Goal: Task Accomplishment & Management: Manage account settings

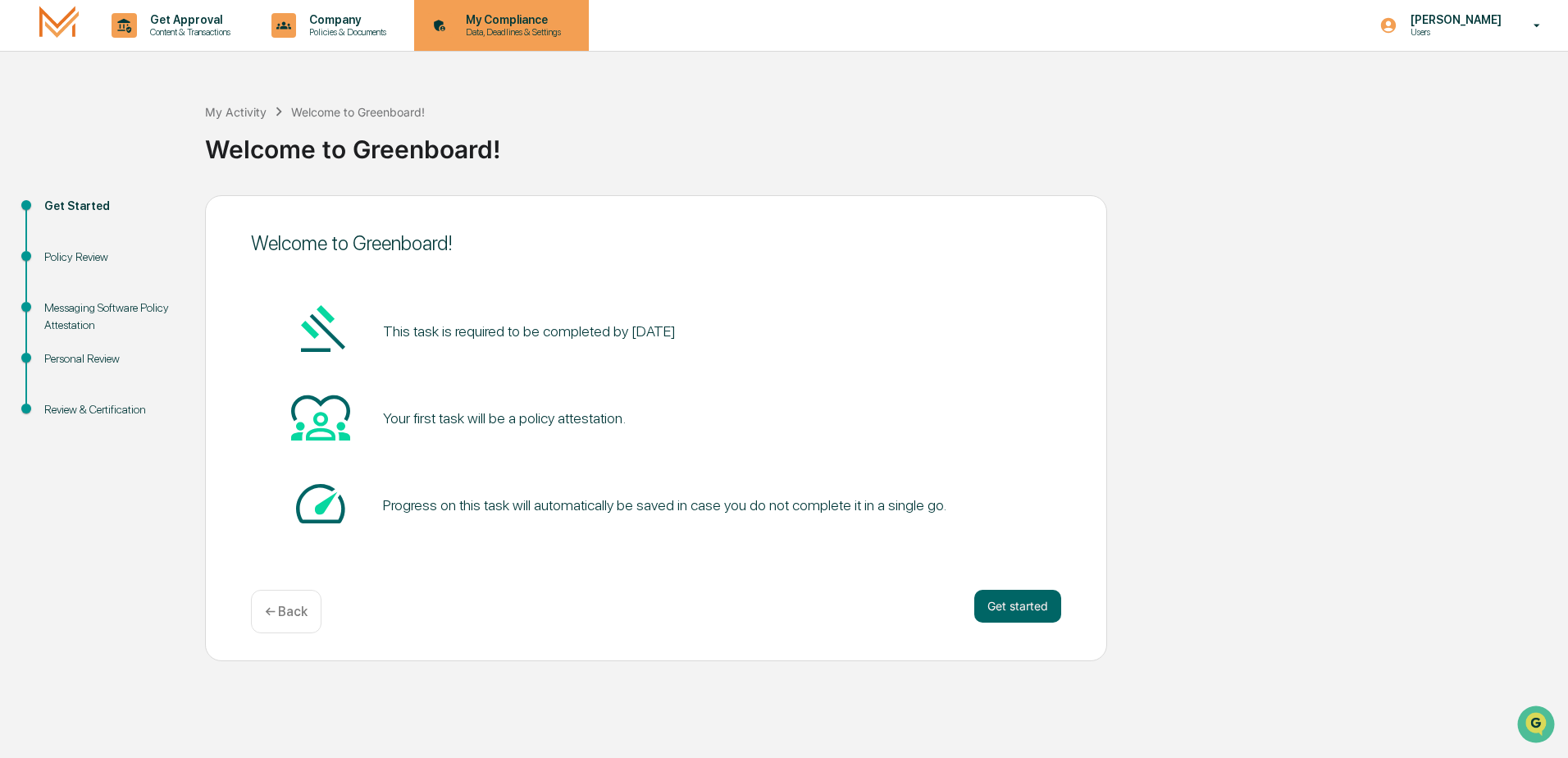
click at [569, 32] on p "Data, Deadlines & Settings" at bounding box center [511, 32] width 117 height 12
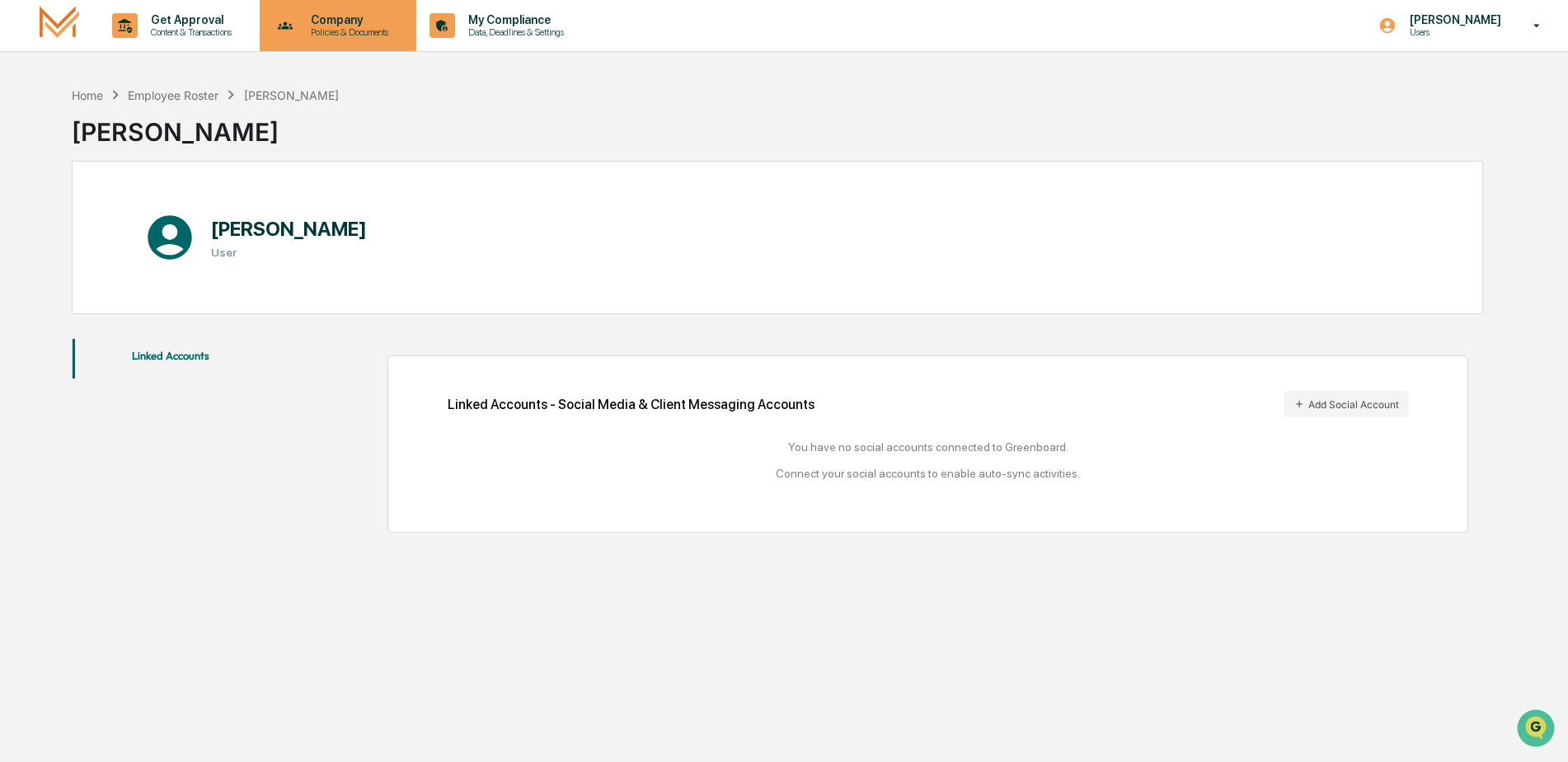
click at [364, 25] on p "Company" at bounding box center [347, 19] width 99 height 13
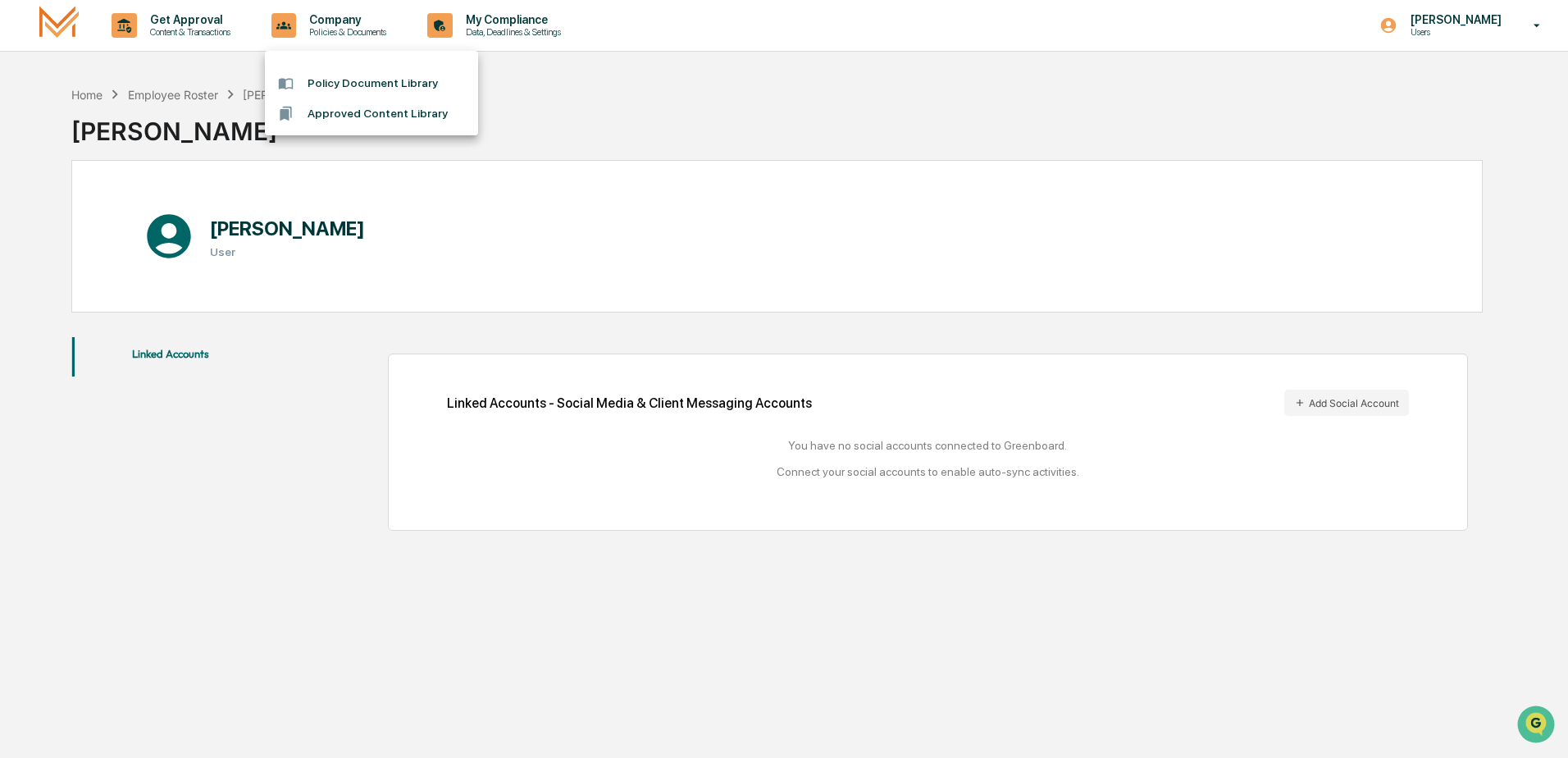
click at [233, 33] on div at bounding box center [784, 379] width 1568 height 758
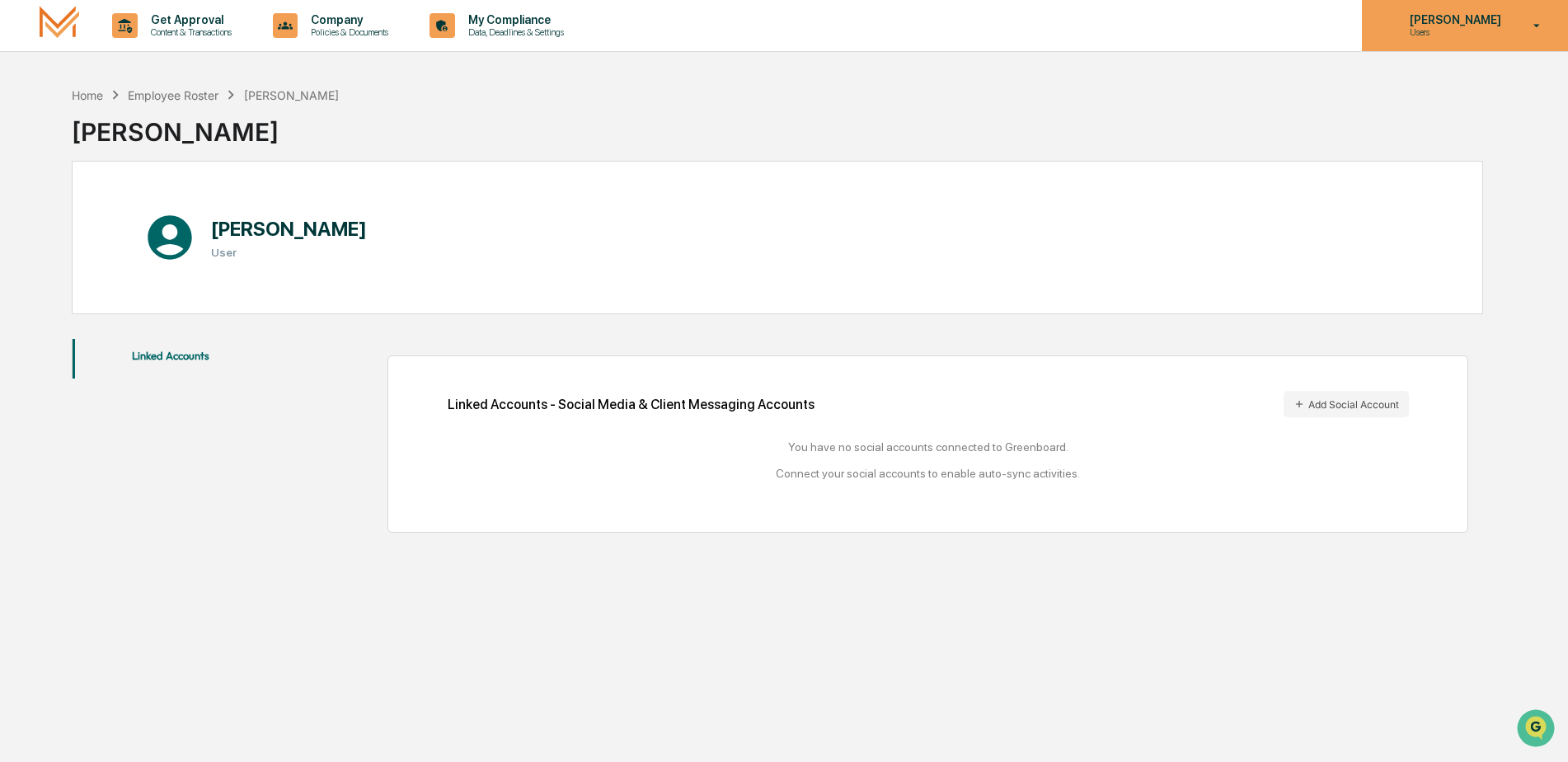
click at [1548, 33] on icon at bounding box center [1538, 26] width 29 height 16
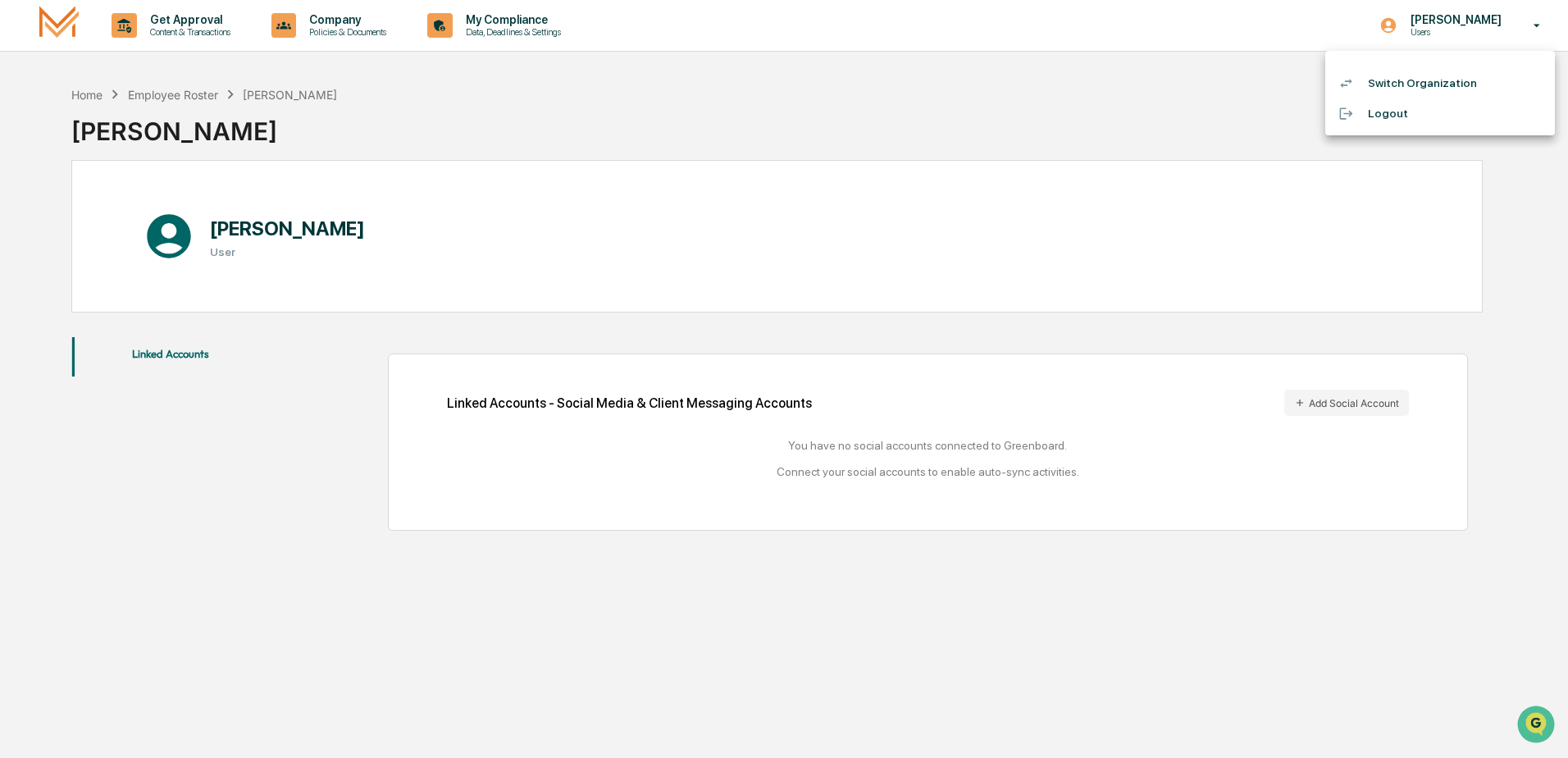
click at [1540, 33] on div at bounding box center [784, 379] width 1568 height 758
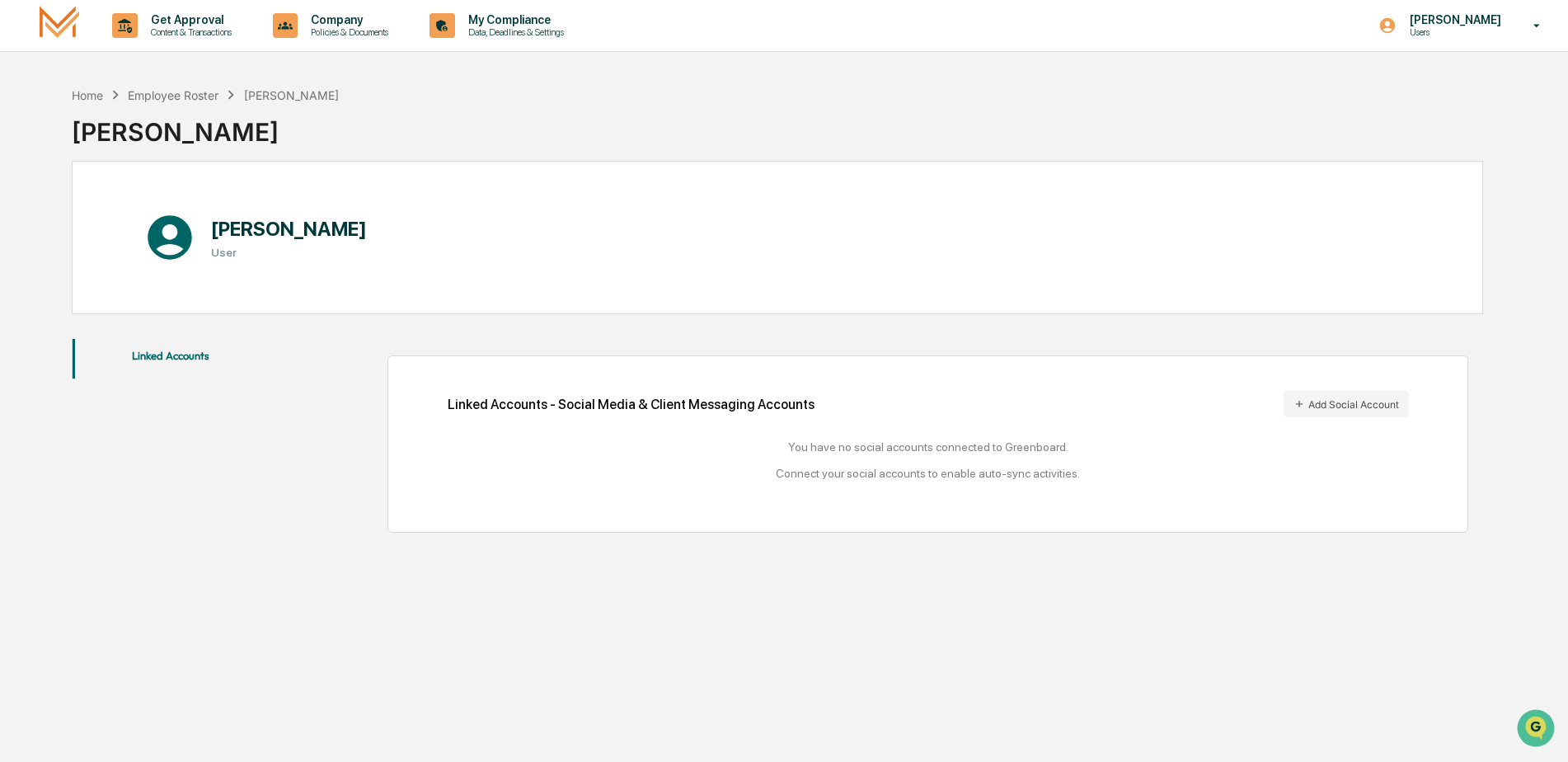
click at [1548, 33] on icon at bounding box center [1538, 26] width 29 height 16
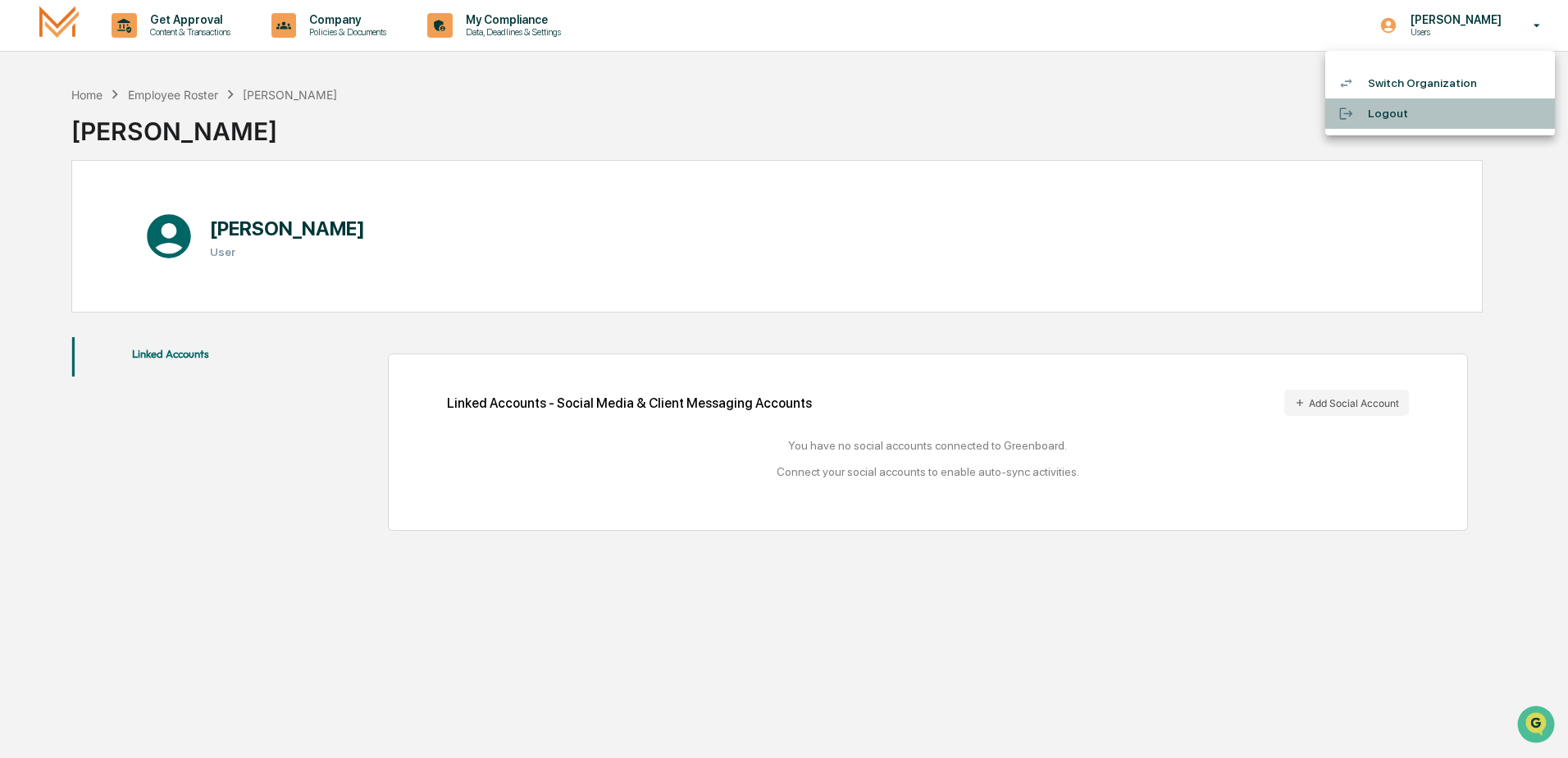
click at [1383, 113] on li "Logout" at bounding box center [1441, 113] width 229 height 30
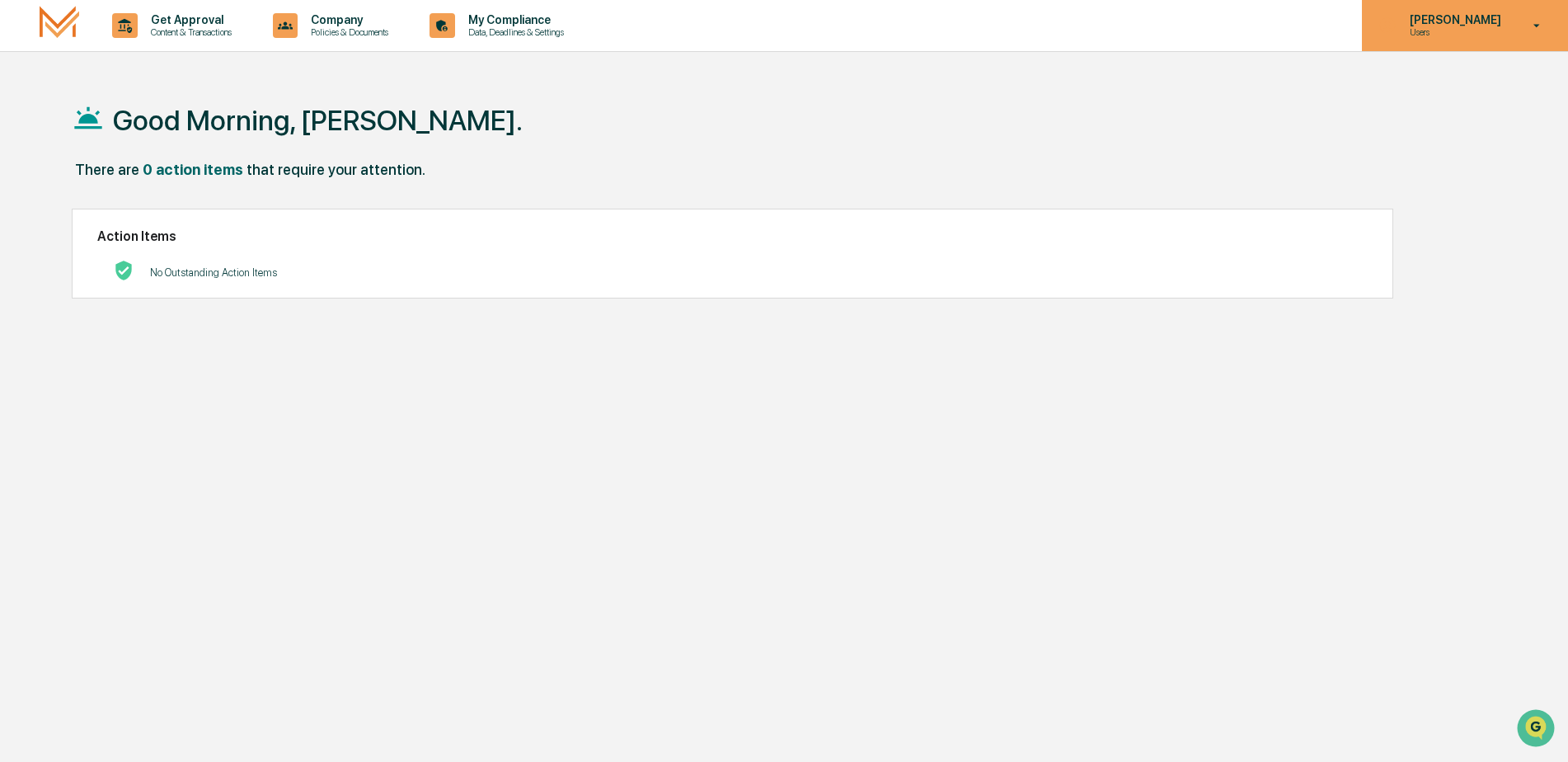
click at [1542, 30] on icon at bounding box center [1538, 26] width 29 height 16
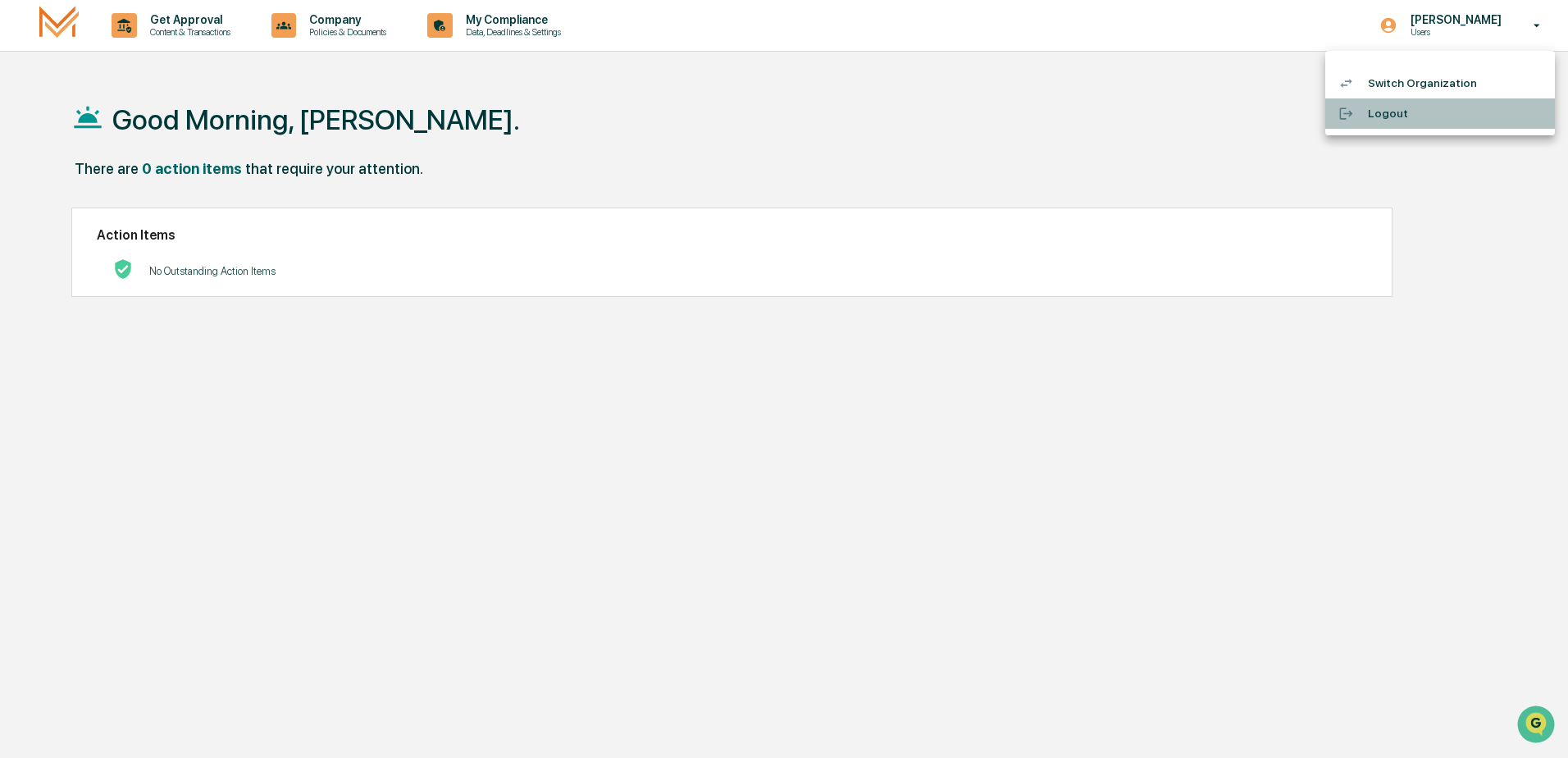
click at [1410, 112] on li "Logout" at bounding box center [1441, 113] width 229 height 30
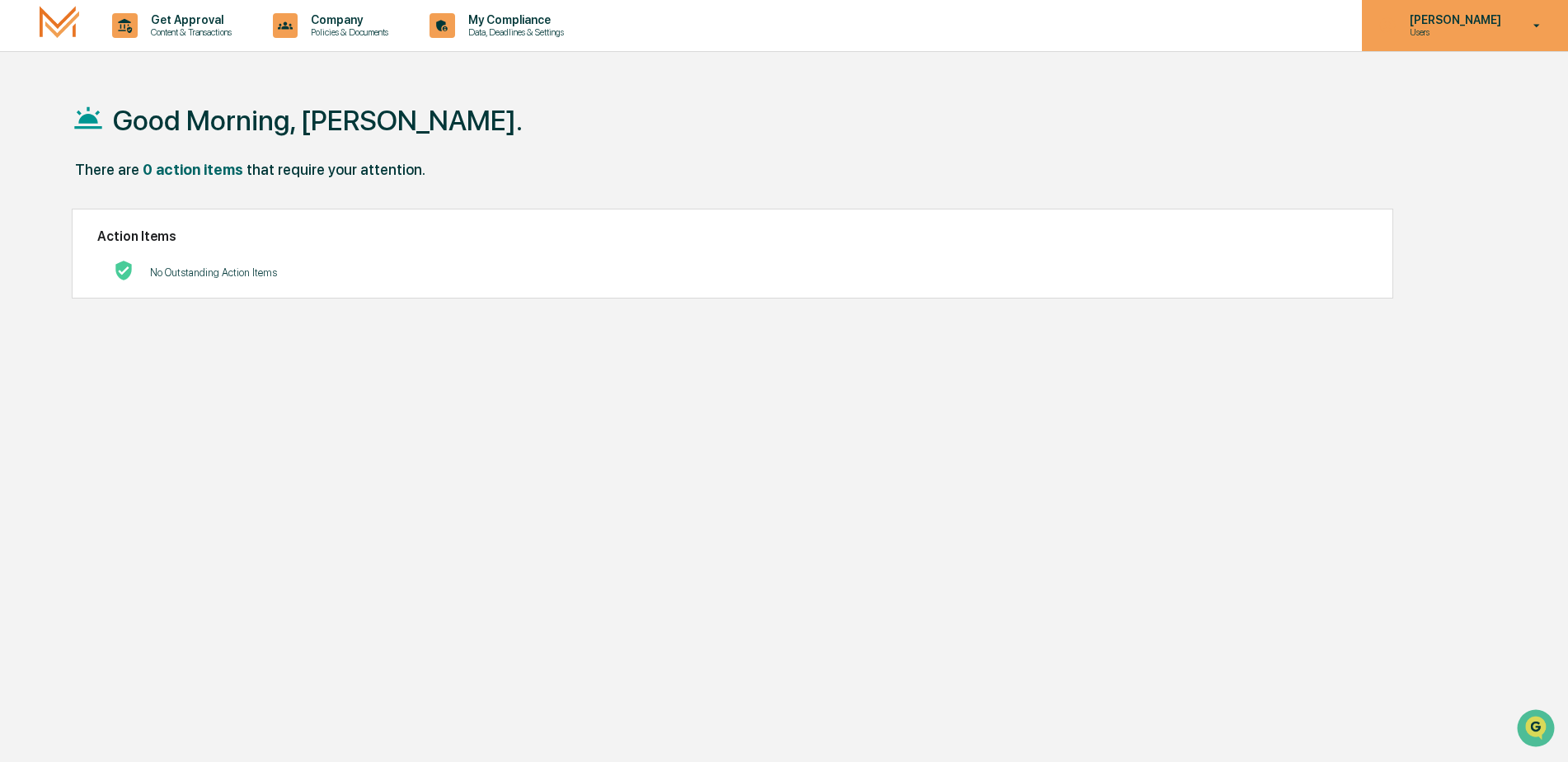
click at [1540, 16] on div "Heidi Foster Users" at bounding box center [1465, 26] width 206 height 51
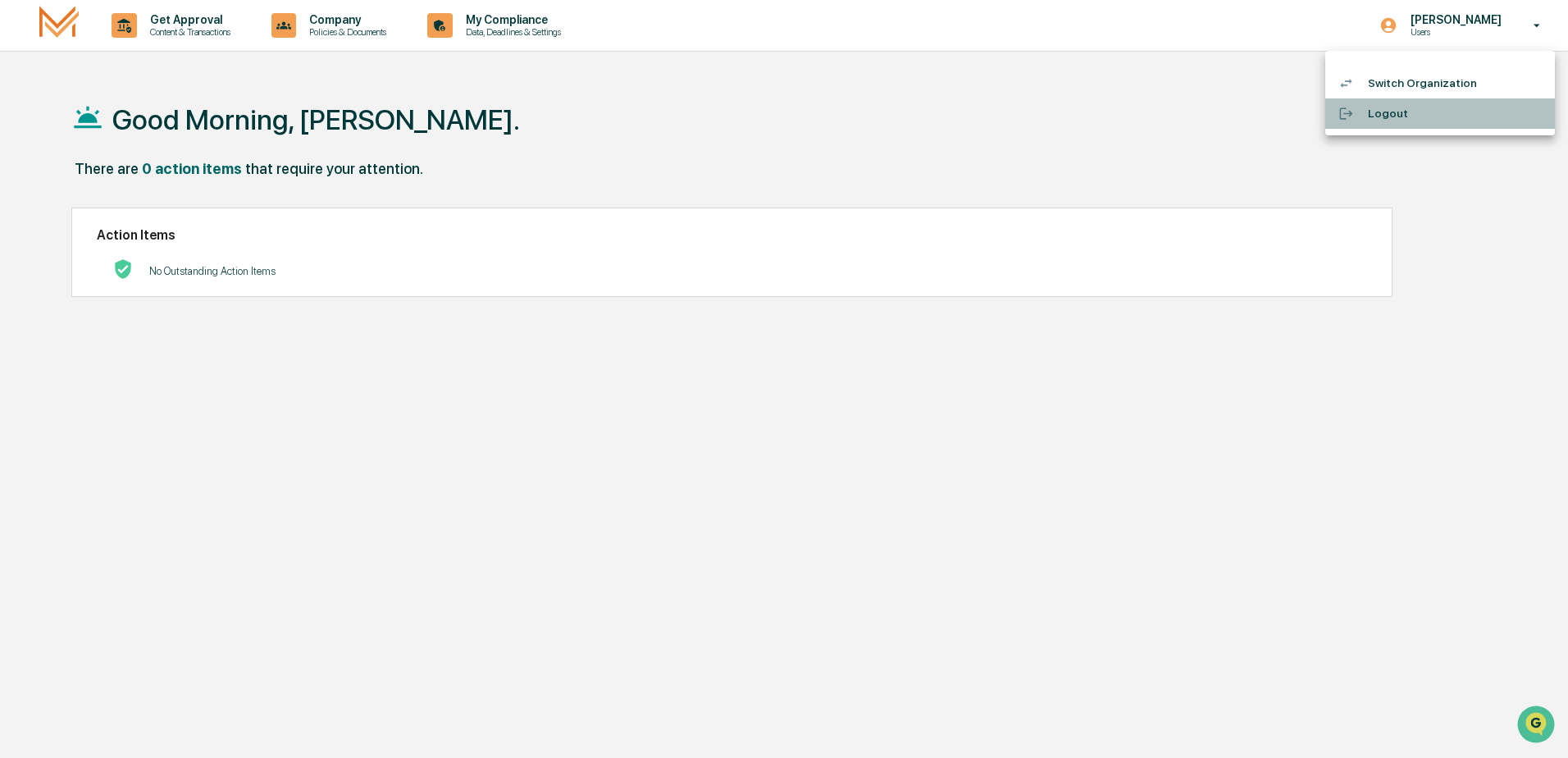
click at [1377, 120] on li "Logout" at bounding box center [1441, 113] width 229 height 30
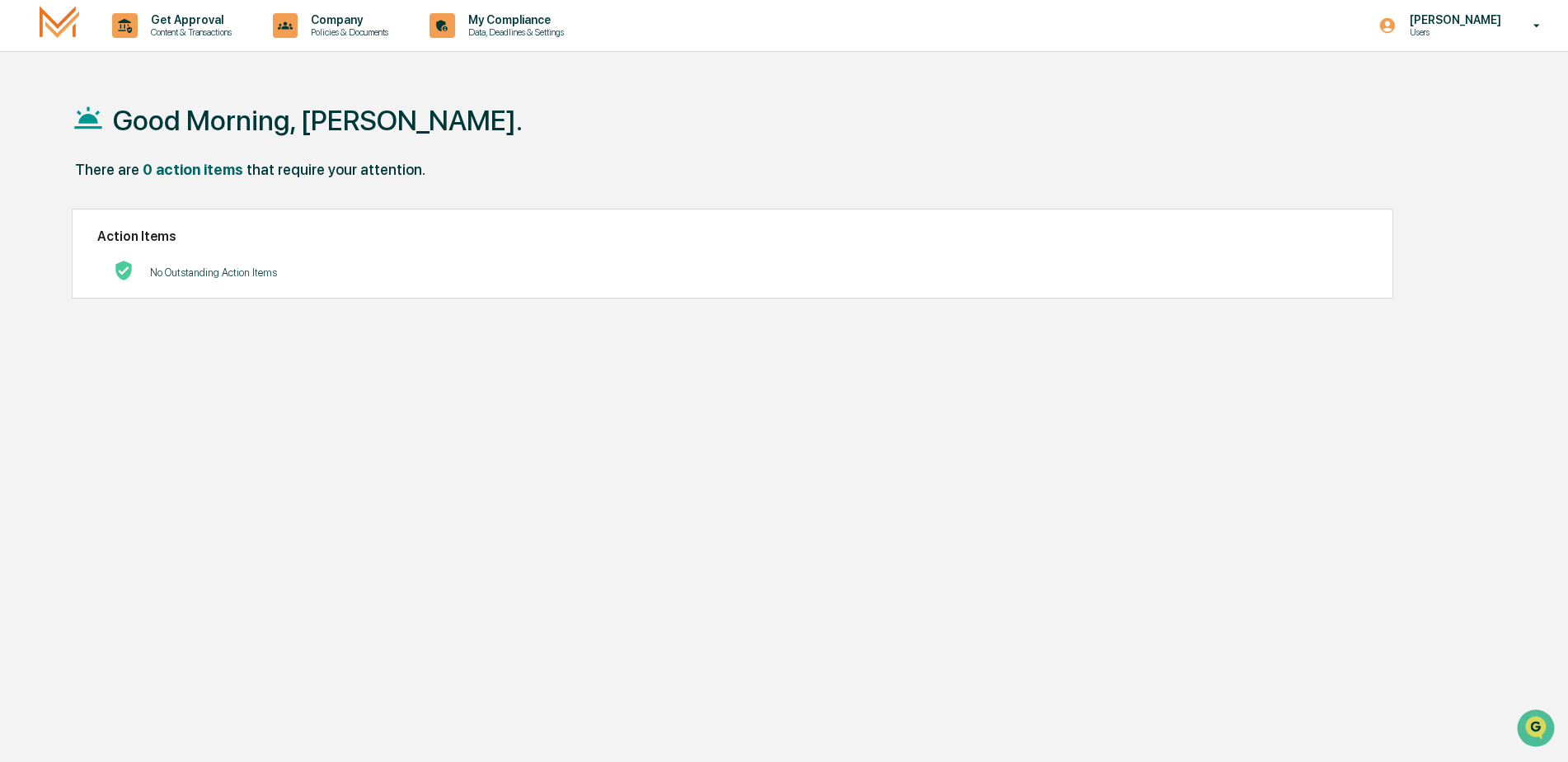
click at [54, 28] on img at bounding box center [59, 25] width 39 height 38
